Goal: Check status

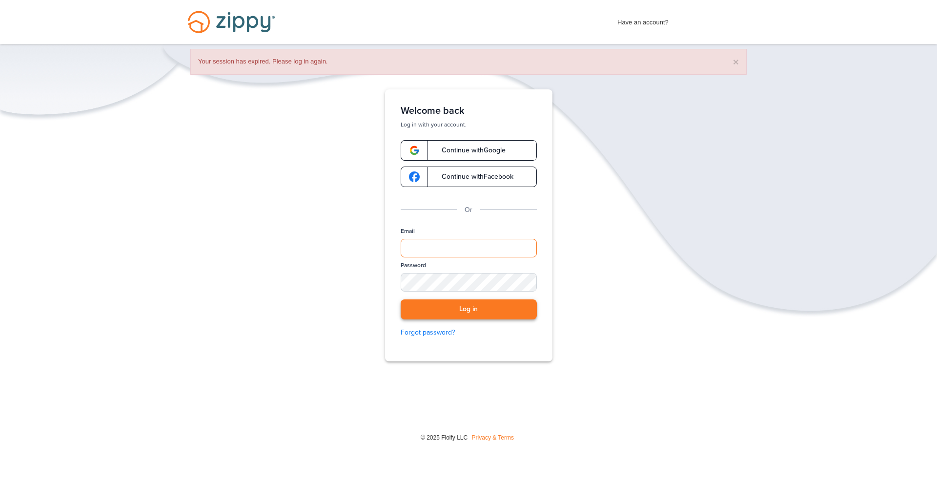
type input "**********"
click at [469, 309] on button "Log in" at bounding box center [469, 309] width 136 height 20
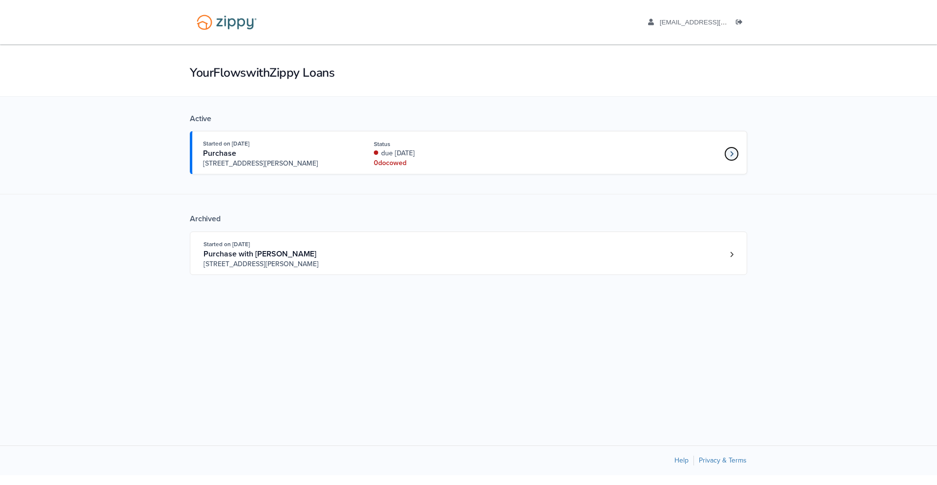
click at [725, 157] on link "Loan number 4263773" at bounding box center [731, 153] width 15 height 15
